Goal: Information Seeking & Learning: Learn about a topic

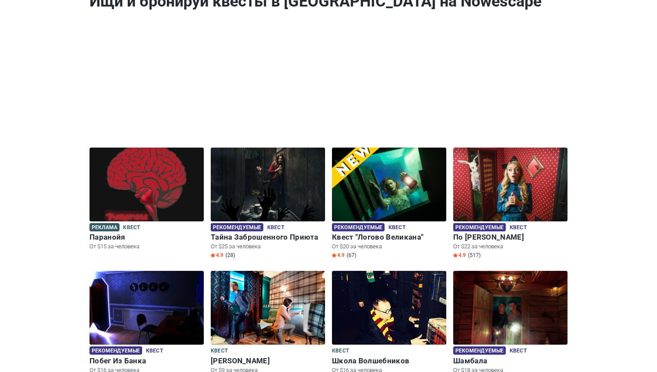
scroll to position [153, 0]
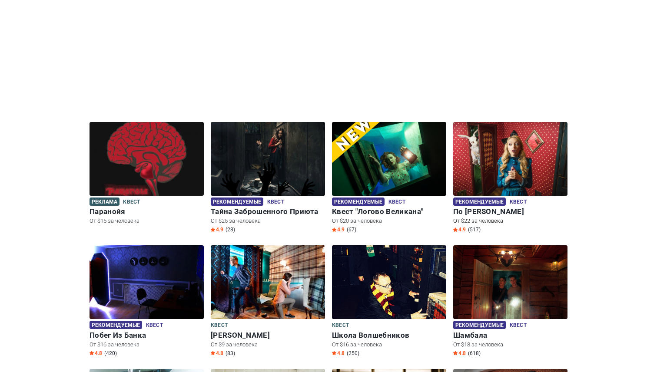
click at [508, 166] on img at bounding box center [510, 159] width 114 height 74
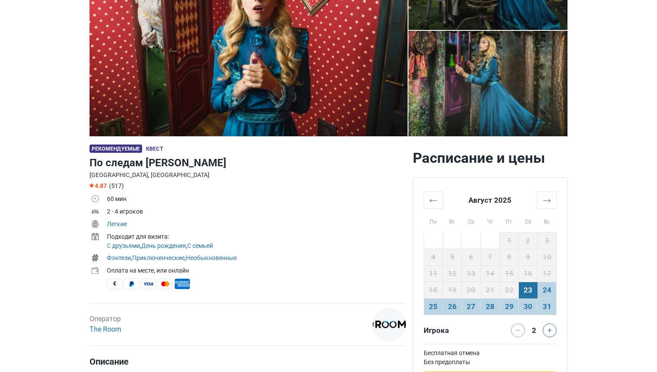
scroll to position [176, 0]
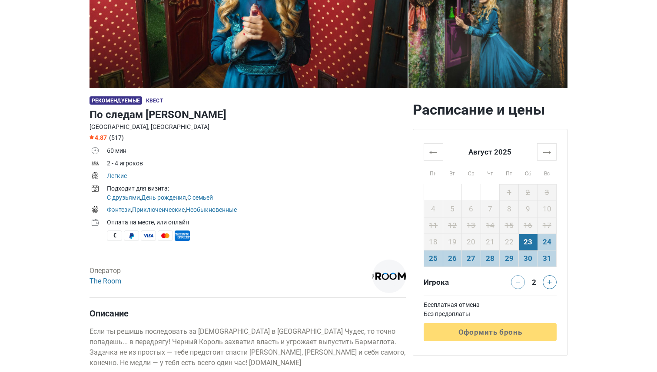
click at [328, 113] on h1 "По следам Алисы" at bounding box center [248, 115] width 316 height 16
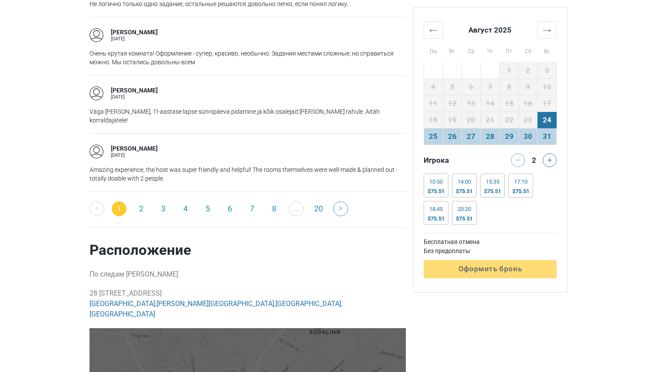
scroll to position [1385, 0]
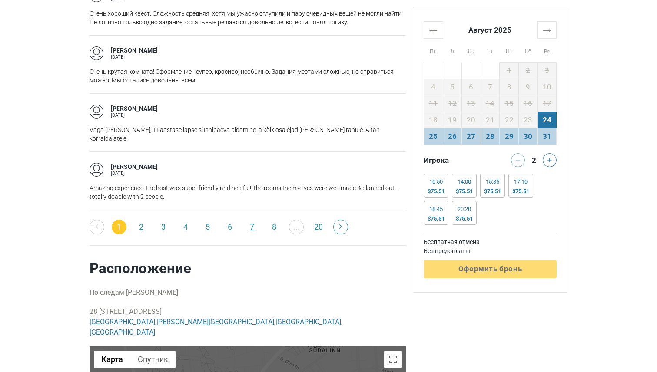
click at [254, 220] on link "7" at bounding box center [252, 227] width 15 height 15
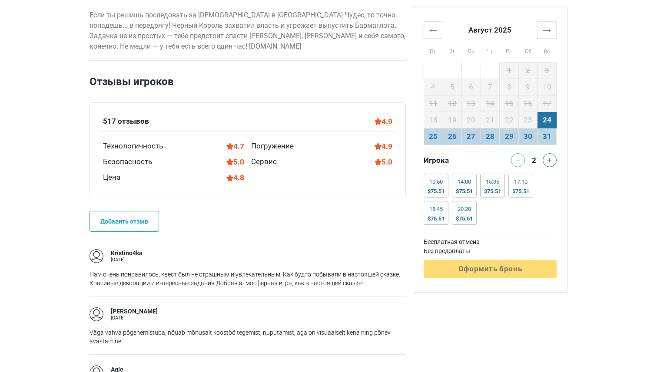
scroll to position [608, 0]
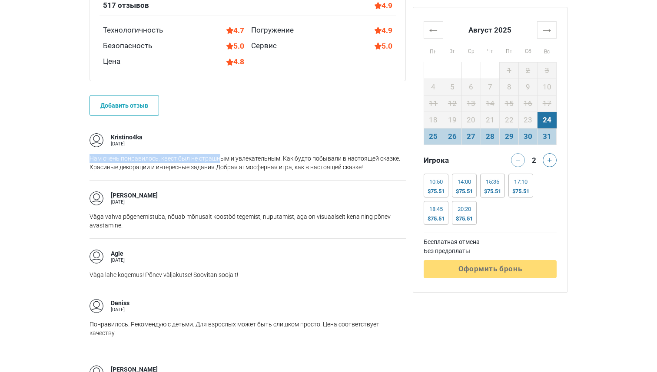
drag, startPoint x: 90, startPoint y: 158, endPoint x: 221, endPoint y: 160, distance: 130.8
click at [221, 160] on p "Нам очень понравилось, квест был не страшным и увлекательным. Как будто побывал…" at bounding box center [248, 162] width 316 height 17
copy p "Нам очень понравилось, квест был не страшн"
